Goal: Task Accomplishment & Management: Complete application form

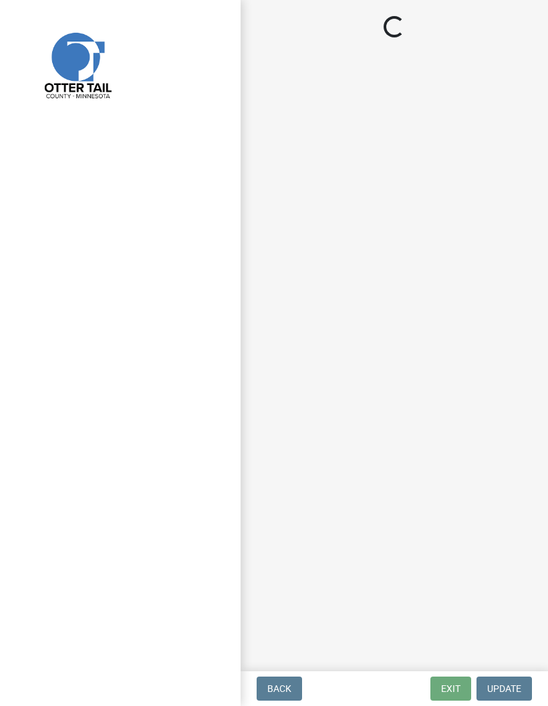
select select "710d5f49-2663-4e73-9718-d0c4e189f5ed"
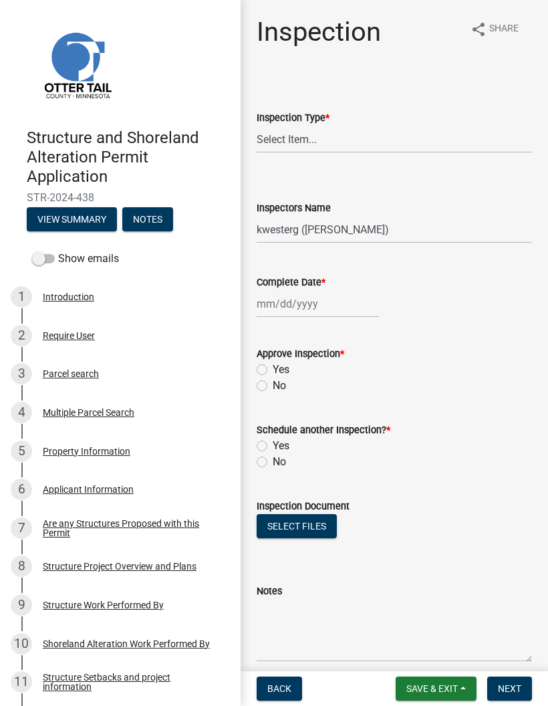
click at [433, 693] on span "Save & Exit" at bounding box center [431, 688] width 51 height 11
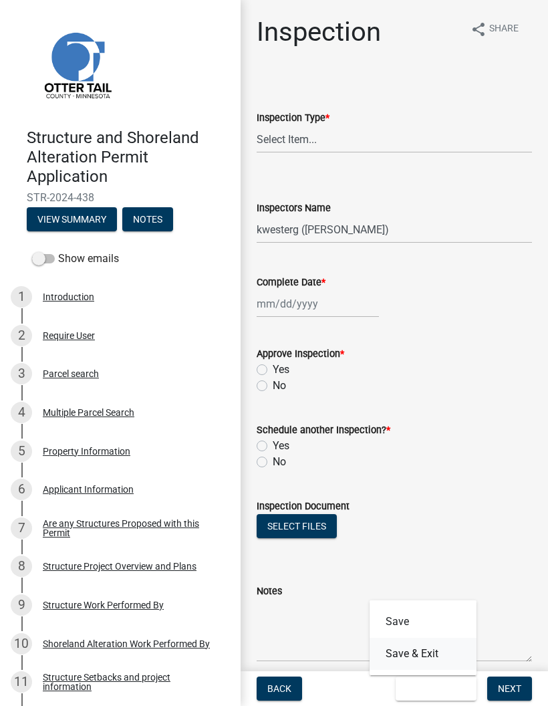
click at [442, 652] on button "Save & Exit" at bounding box center [422, 653] width 107 height 32
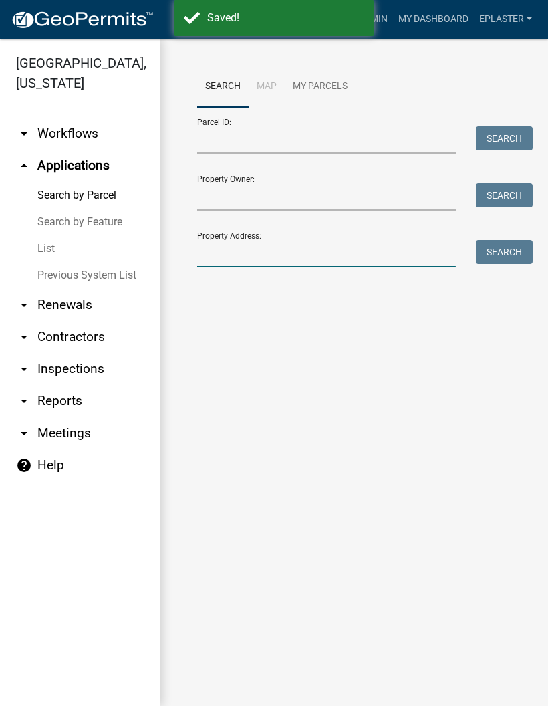
click at [337, 254] on input "Property Address:" at bounding box center [326, 253] width 259 height 27
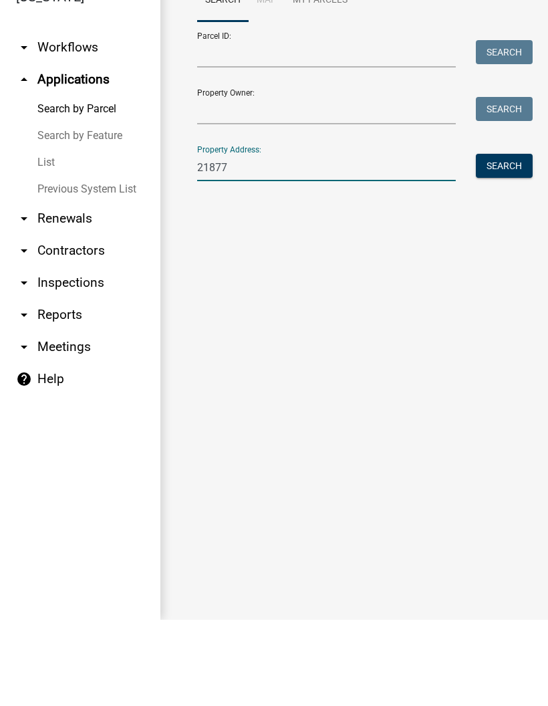
type input "21877"
click at [510, 240] on button "Search" at bounding box center [504, 252] width 57 height 24
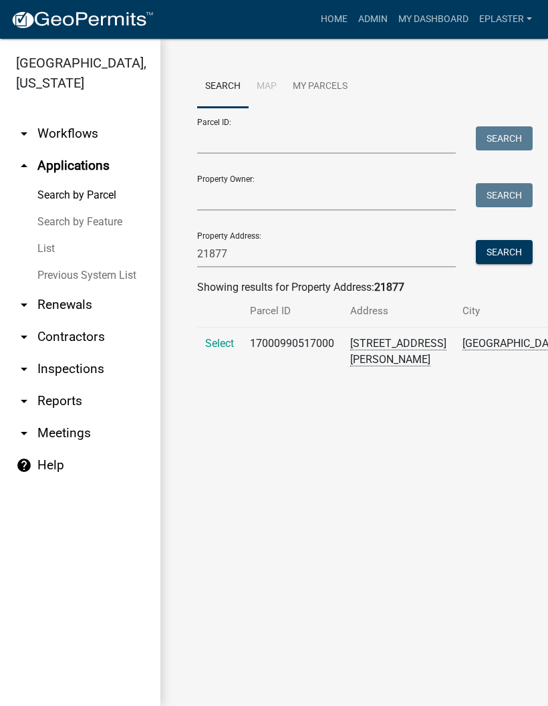
click at [218, 349] on span "Select" at bounding box center [219, 343] width 29 height 13
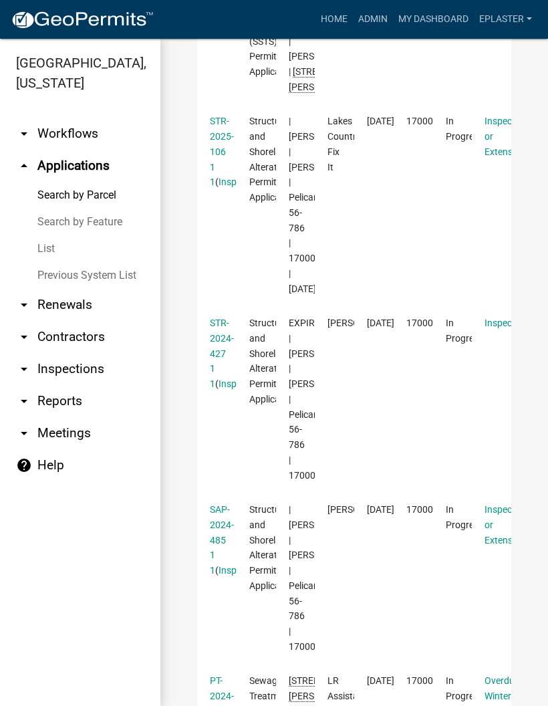
scroll to position [548, 0]
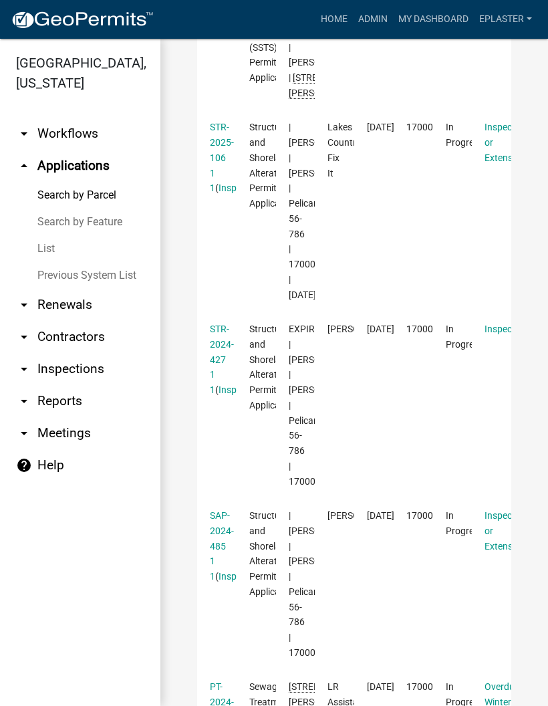
click at [219, 395] on link "STR-2024-427 1 1" at bounding box center [222, 358] width 24 height 71
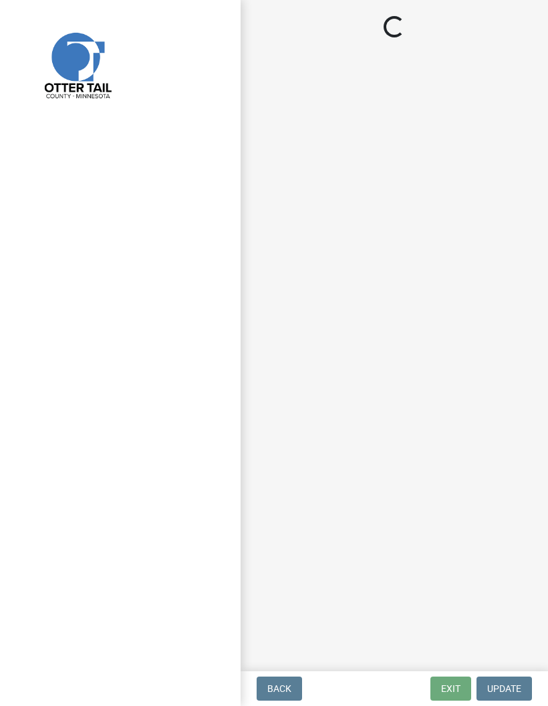
select select "710d5f49-2663-4e73-9718-d0c4e189f5ed"
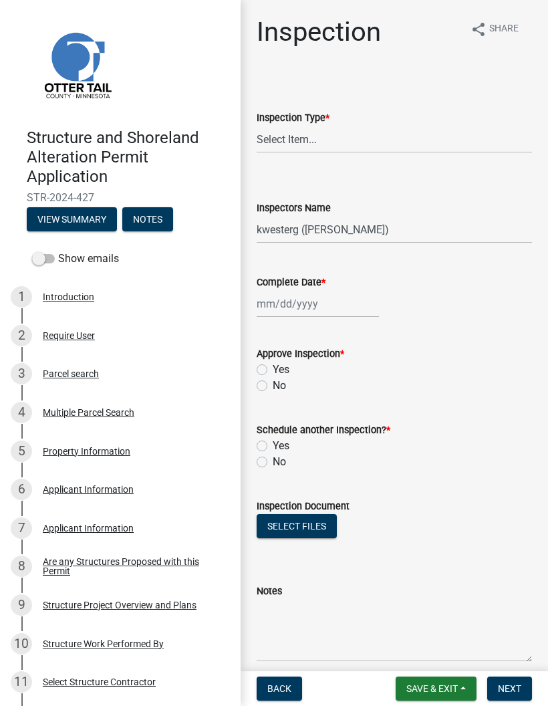
click at [156, 221] on button "Notes" at bounding box center [147, 219] width 51 height 24
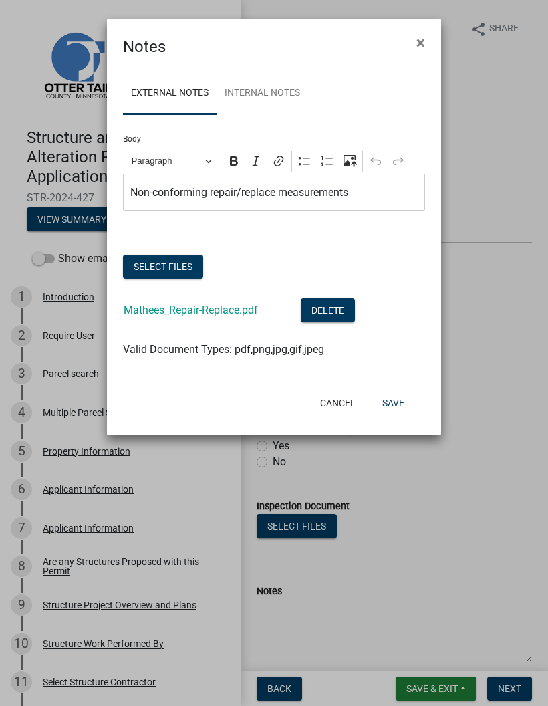
click at [234, 315] on link "Mathees_Repair-Replace.pdf" at bounding box center [191, 309] width 134 height 13
click at [329, 406] on button "Cancel" at bounding box center [337, 403] width 57 height 24
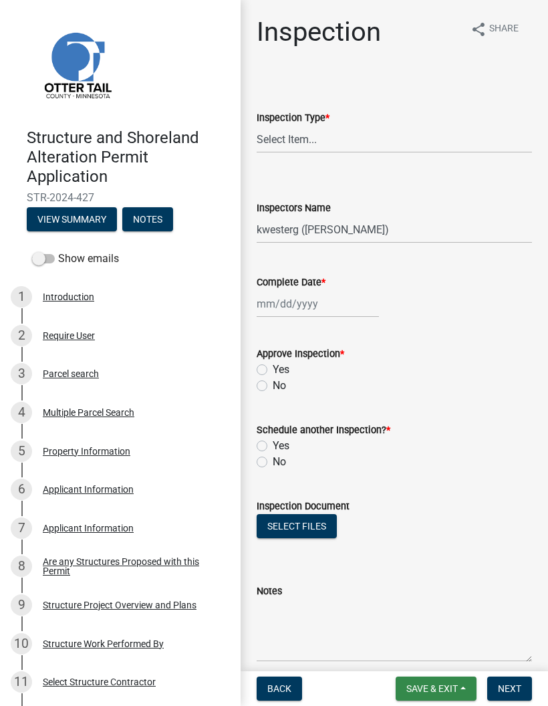
click at [445, 689] on span "Save & Exit" at bounding box center [431, 688] width 51 height 11
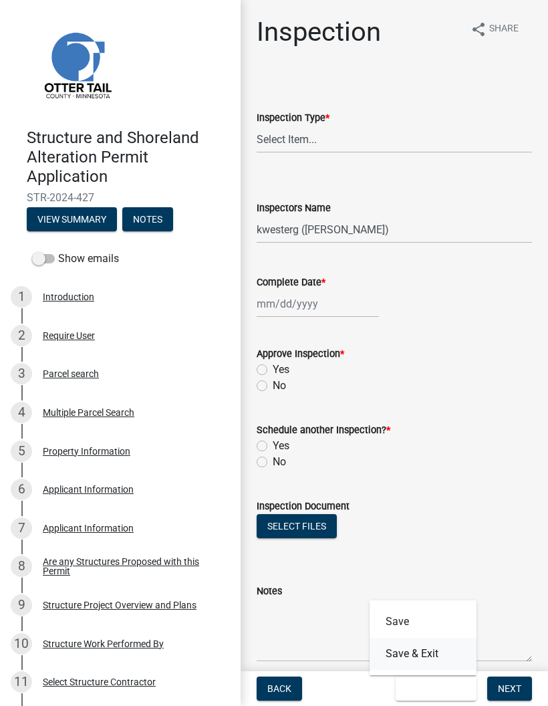
click at [460, 647] on button "Save & Exit" at bounding box center [422, 653] width 107 height 32
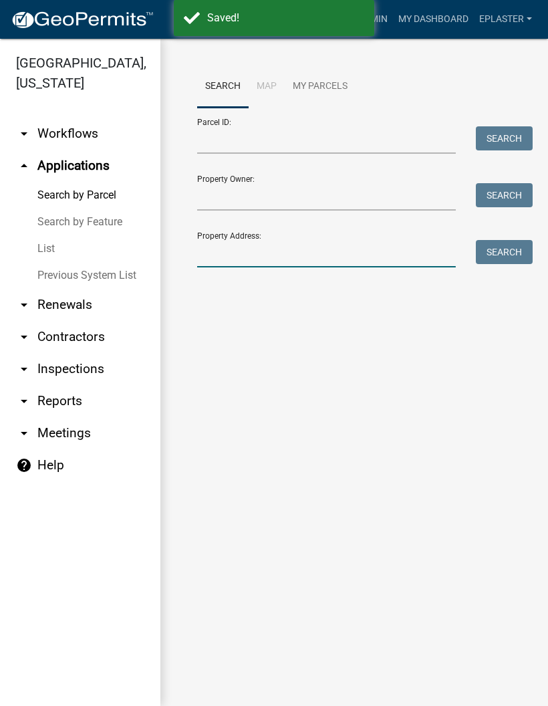
click at [335, 246] on input "Property Address:" at bounding box center [326, 253] width 259 height 27
type input "21877"
click at [514, 241] on button "Search" at bounding box center [504, 252] width 57 height 24
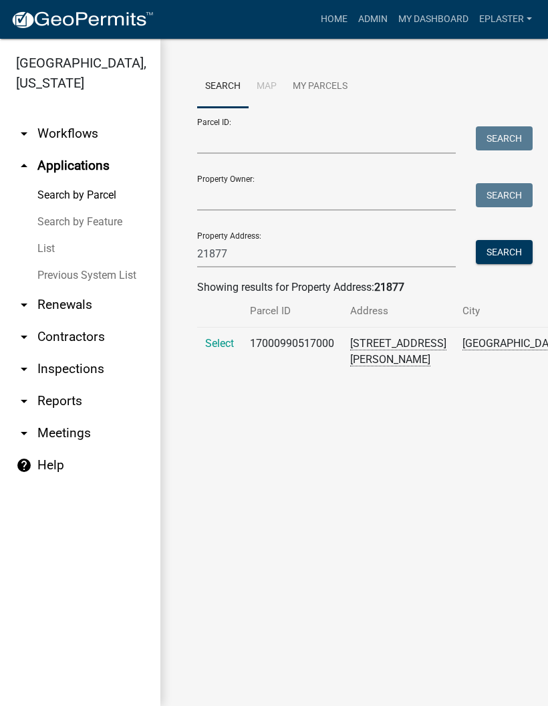
click at [212, 349] on span "Select" at bounding box center [219, 343] width 29 height 13
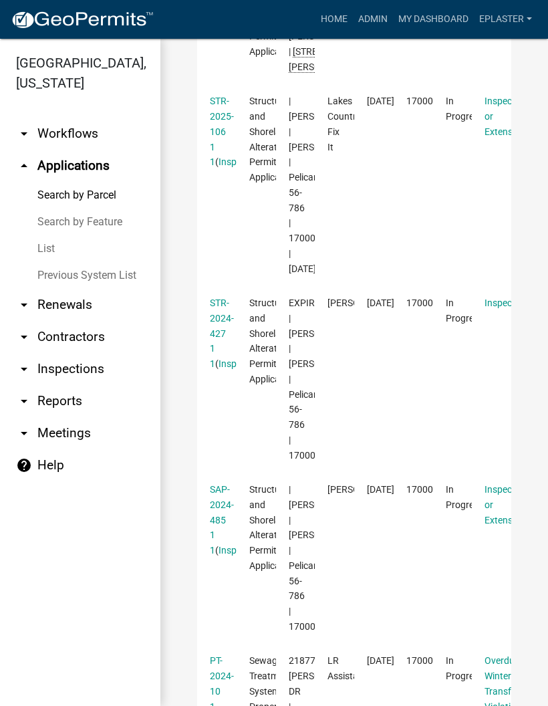
scroll to position [573, 0]
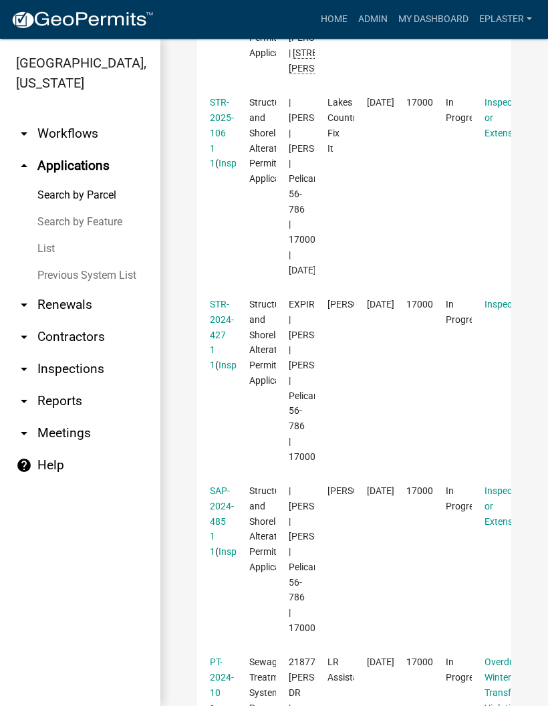
click at [218, 168] on link "STR-2025-106 1 1" at bounding box center [222, 132] width 24 height 71
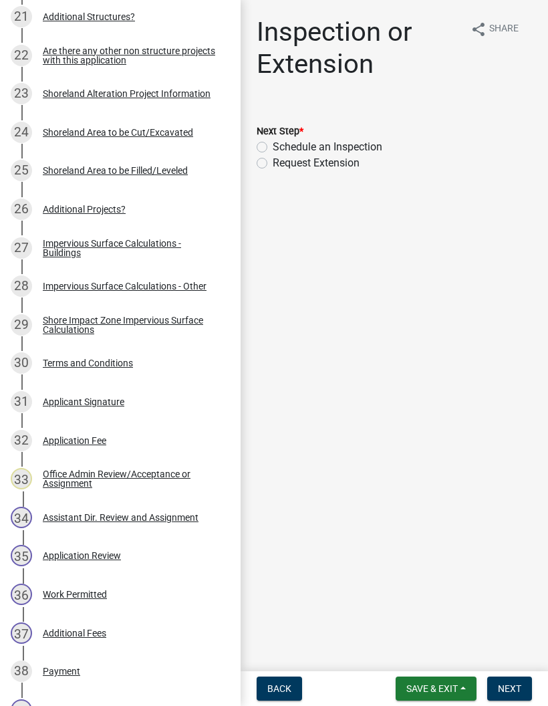
scroll to position [1054, 0]
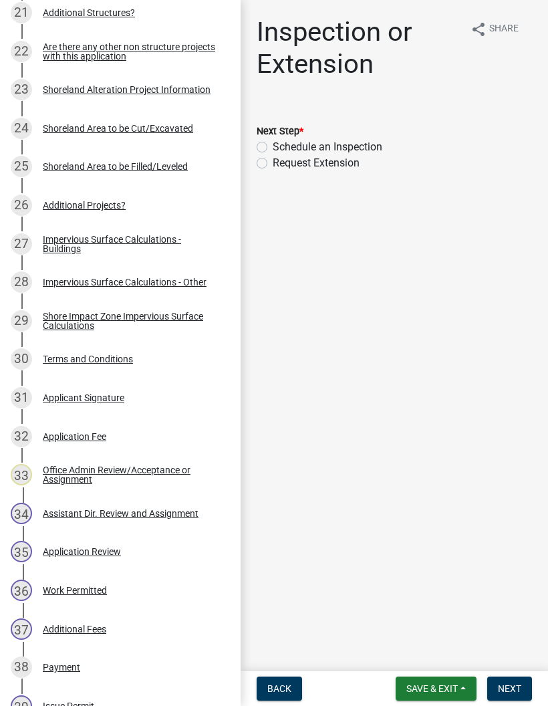
click at [202, 283] on div "Impervious Surface Calculations - Other" at bounding box center [125, 281] width 164 height 9
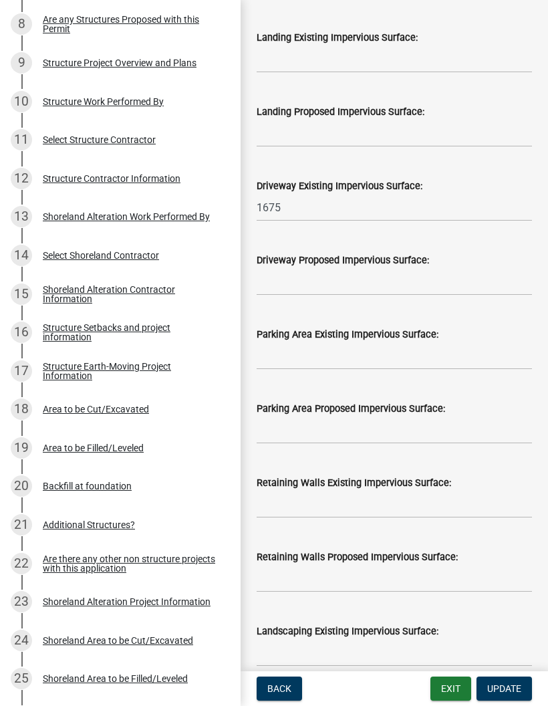
scroll to position [538, 0]
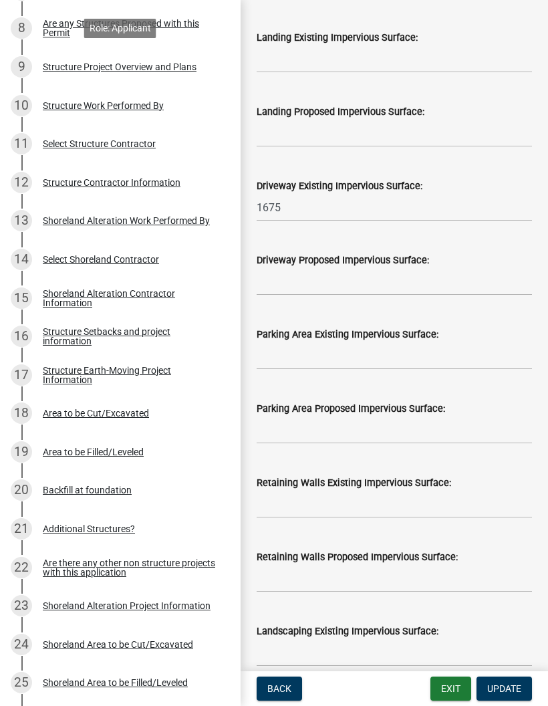
click at [188, 66] on div "Structure Project Overview and Plans" at bounding box center [120, 66] width 154 height 9
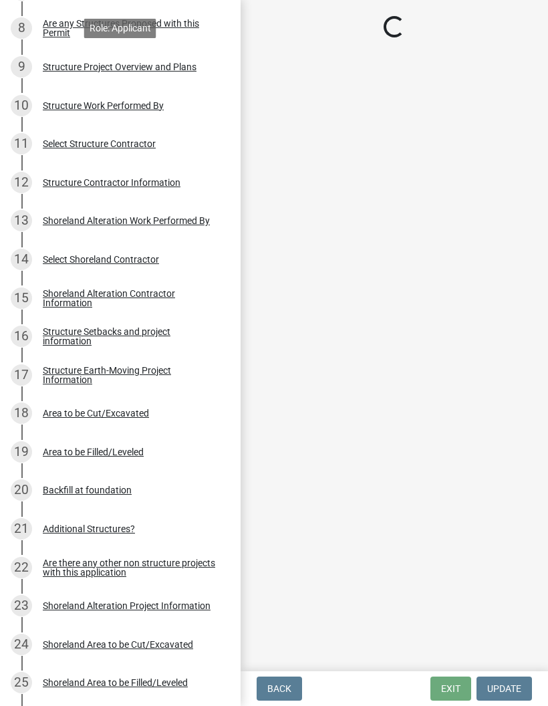
scroll to position [0, 0]
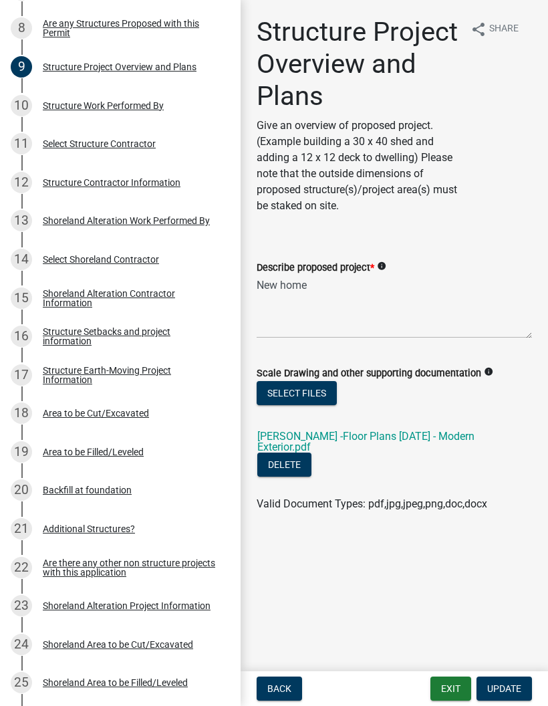
click at [427, 425] on div "[PERSON_NAME] -Floor Plans [DATE] - Modern Exterior.pdf" at bounding box center [367, 438] width 221 height 28
click at [441, 431] on link "[PERSON_NAME] -Floor Plans [DATE] - Modern Exterior.pdf" at bounding box center [365, 441] width 217 height 23
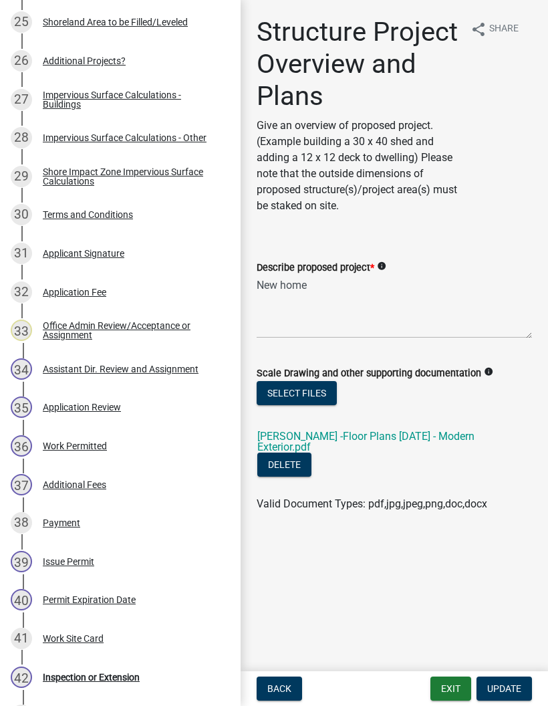
scroll to position [1197, 0]
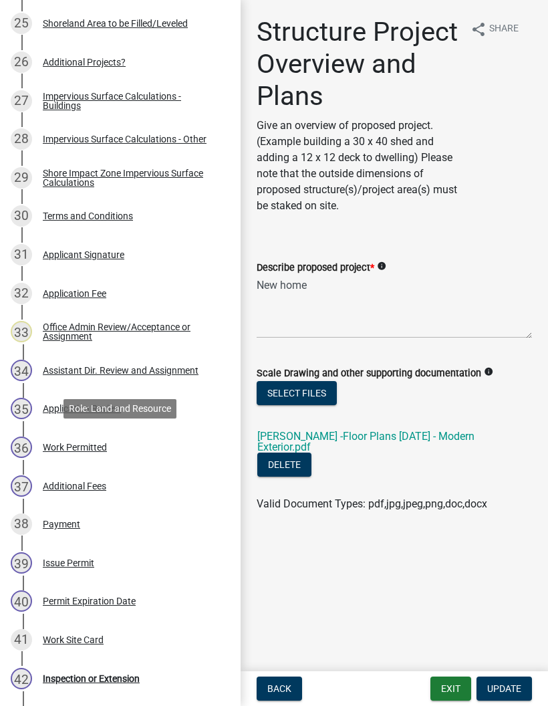
click at [161, 458] on link "36 Work Permitted" at bounding box center [120, 447] width 241 height 39
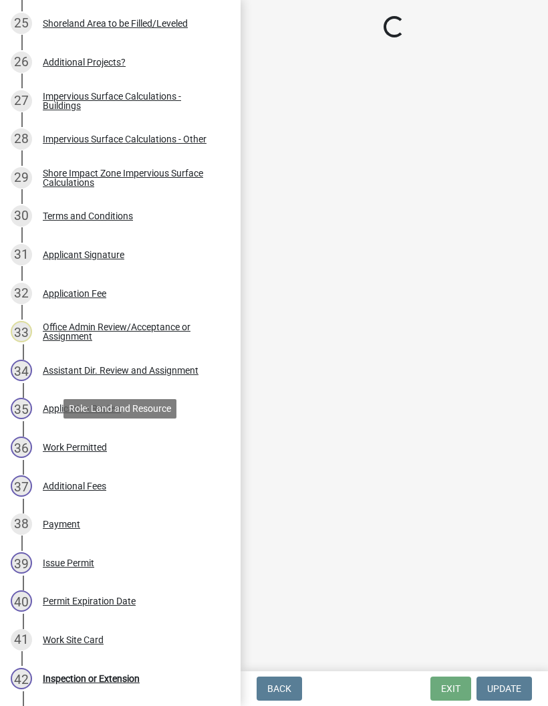
select select "f6a741f6-6d10-4601-9562-2e8ce244b7e0"
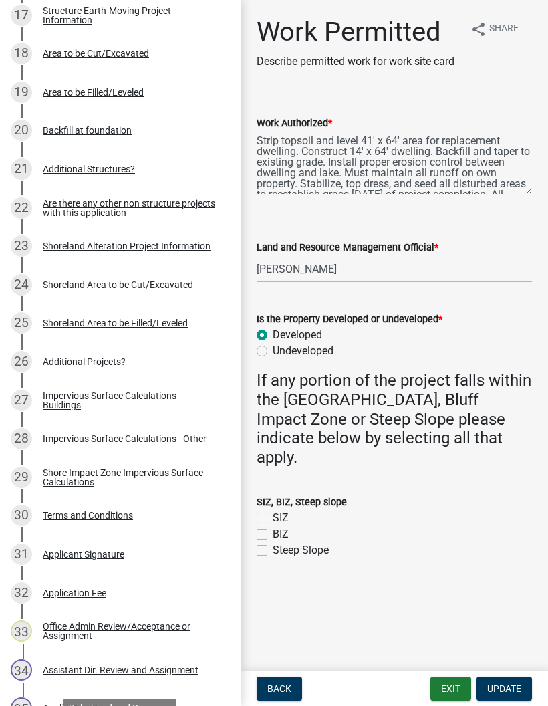
scroll to position [917, 0]
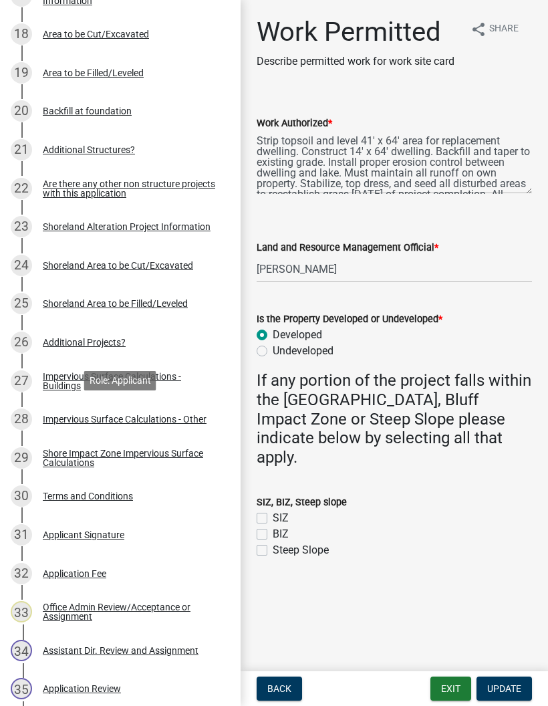
click at [194, 431] on link "28 Impervious Surface Calculations - Other" at bounding box center [120, 419] width 241 height 39
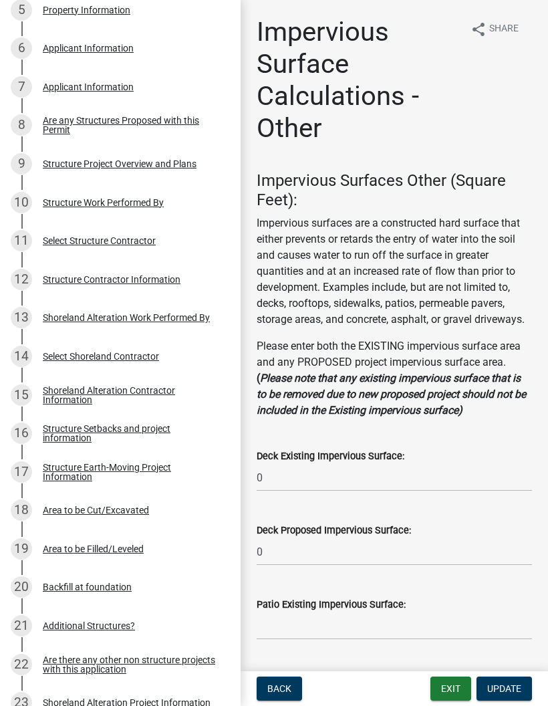
scroll to position [442, 0]
click at [176, 160] on div "Structure Project Overview and Plans" at bounding box center [120, 162] width 154 height 9
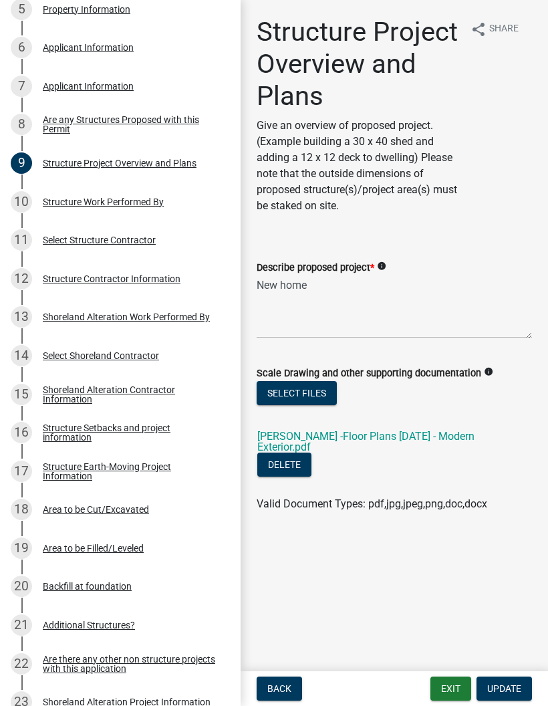
click at [370, 438] on link "[PERSON_NAME] -Floor Plans [DATE] - Modern Exterior.pdf" at bounding box center [365, 441] width 217 height 23
click at [451, 684] on button "Exit" at bounding box center [450, 688] width 41 height 24
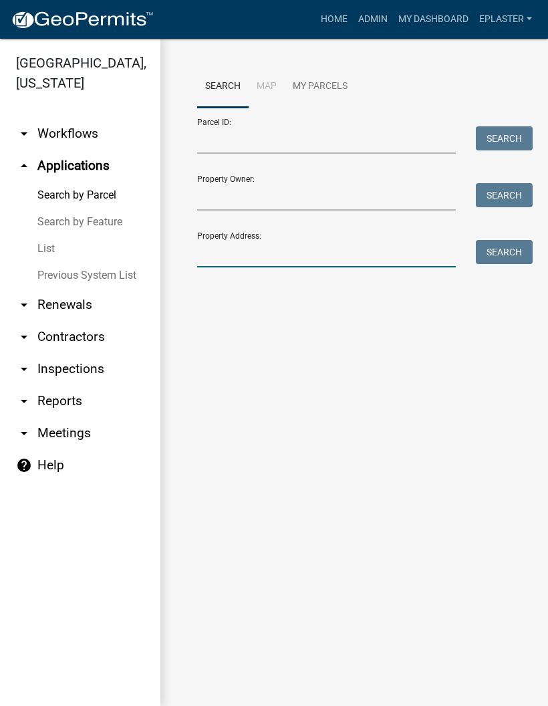
click at [314, 262] on input "Property Address:" at bounding box center [326, 253] width 259 height 27
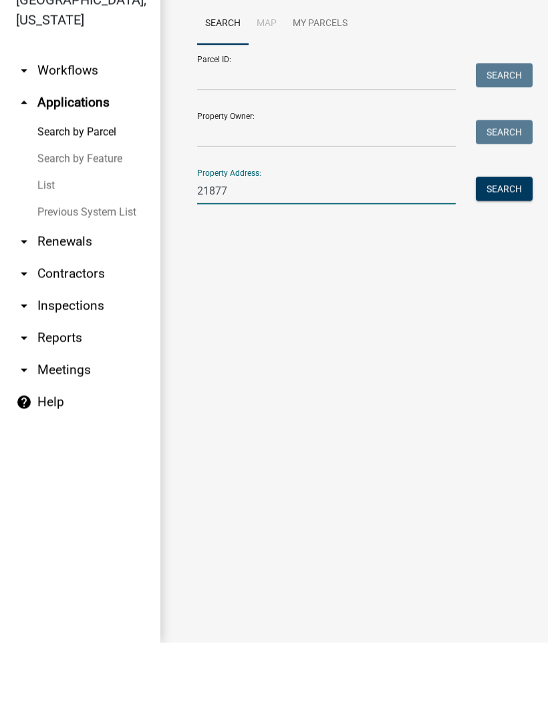
type input "21877"
click at [504, 240] on button "Search" at bounding box center [504, 252] width 57 height 24
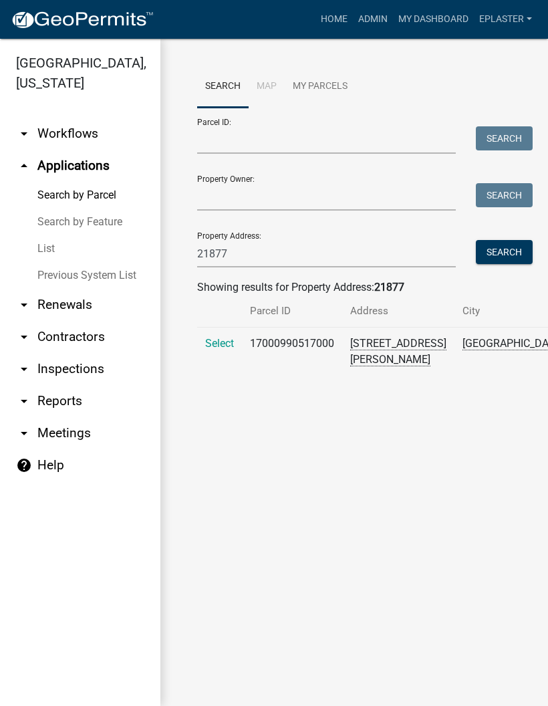
click at [211, 349] on span "Select" at bounding box center [219, 343] width 29 height 13
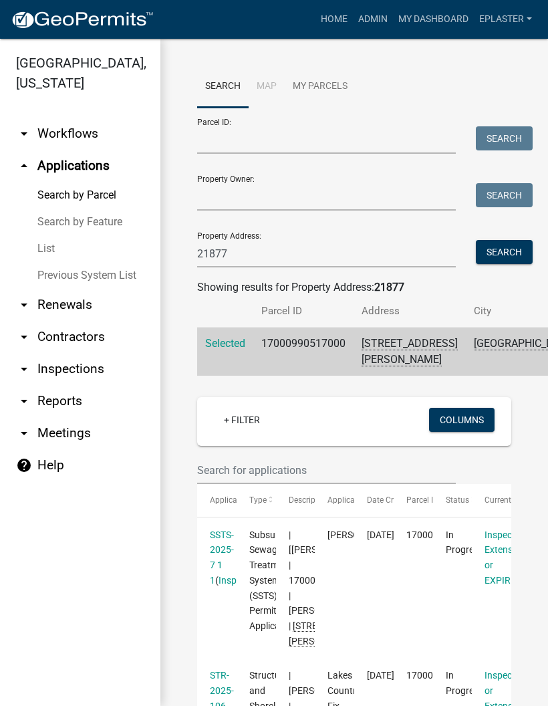
scroll to position [-6, 0]
